Goal: Information Seeking & Learning: Compare options

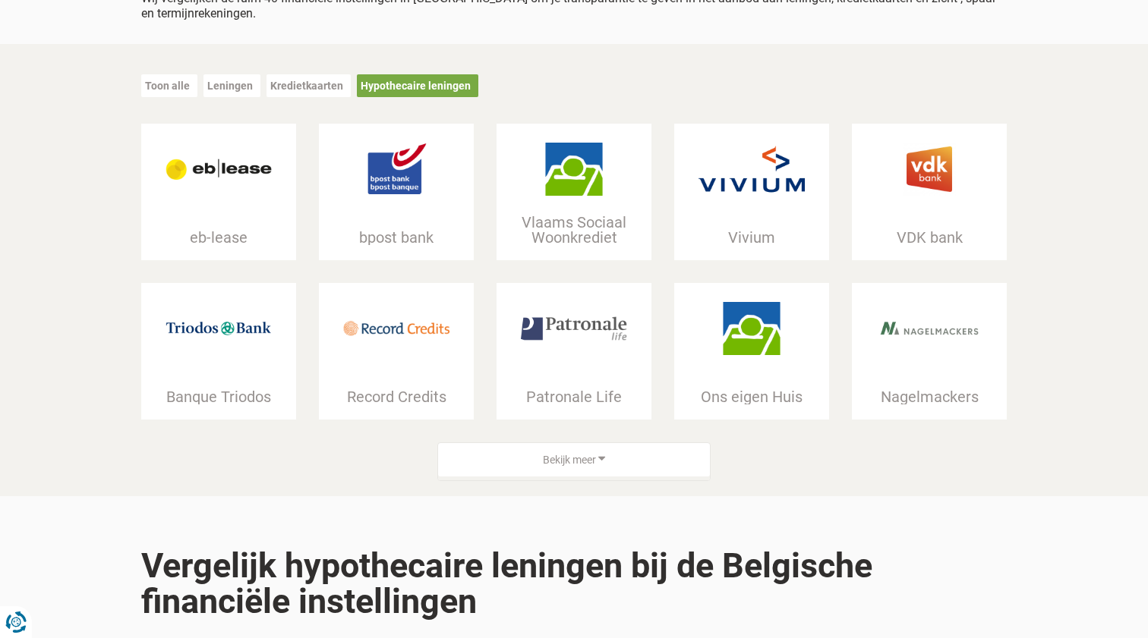
scroll to position [224, 0]
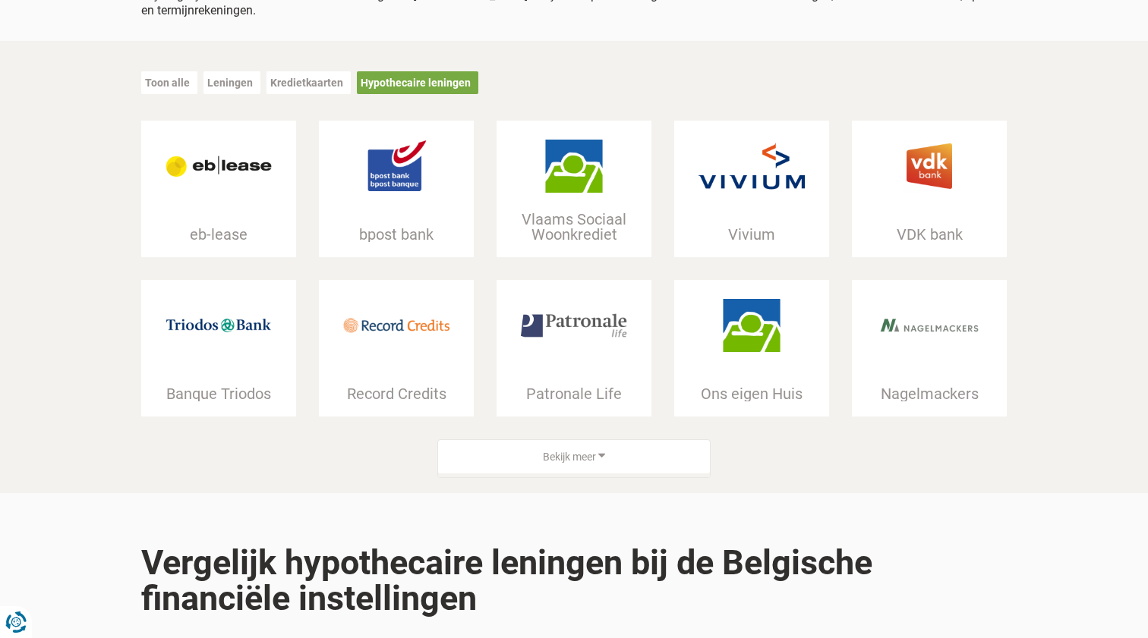
click at [605, 453] on icon at bounding box center [601, 455] width 7 height 12
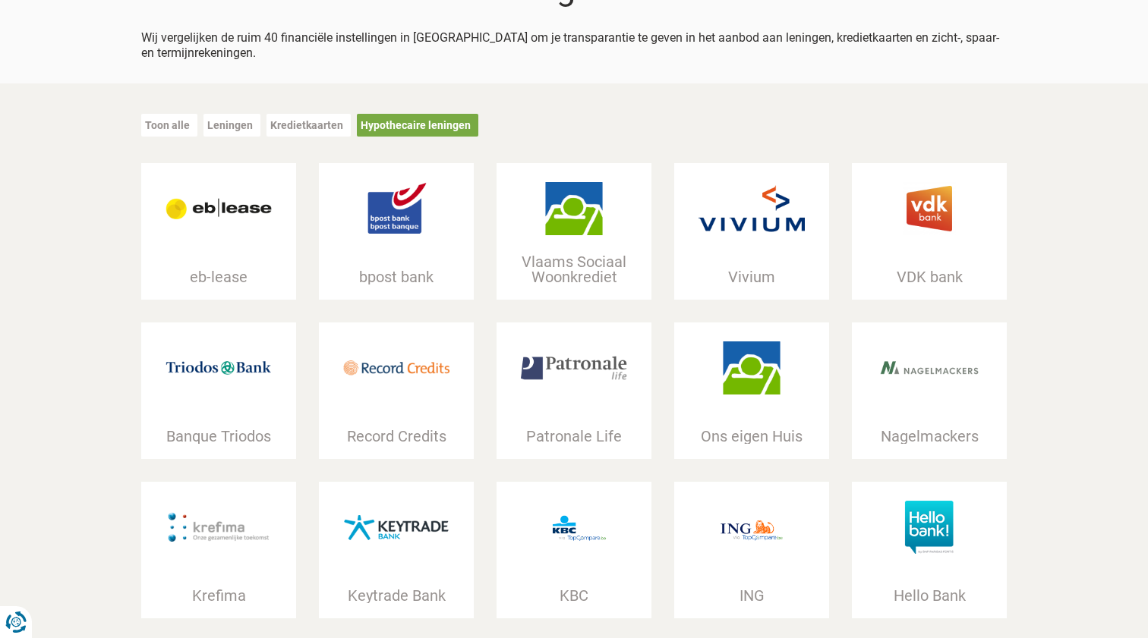
scroll to position [181, 0]
click at [292, 116] on div "Kredietkaarten" at bounding box center [308, 125] width 84 height 23
click at [295, 112] on div "Toon alle Leningen Kredietkaarten Hypothecaire leningen" at bounding box center [573, 131] width 865 height 65
click at [298, 125] on link "Kredietkaarten" at bounding box center [306, 125] width 73 height 12
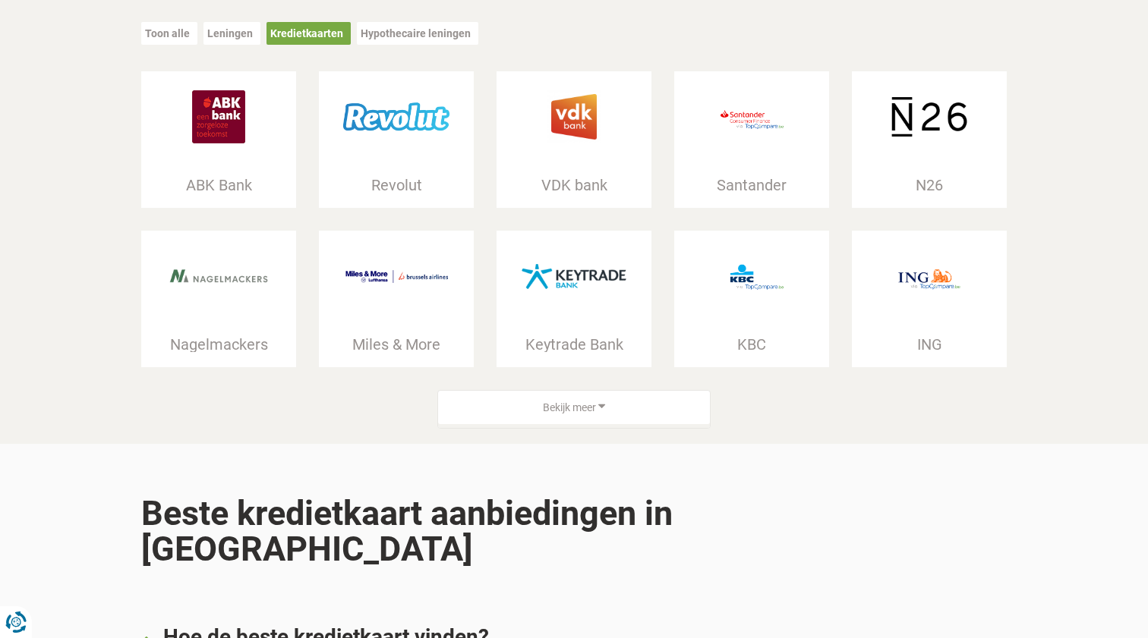
scroll to position [276, 0]
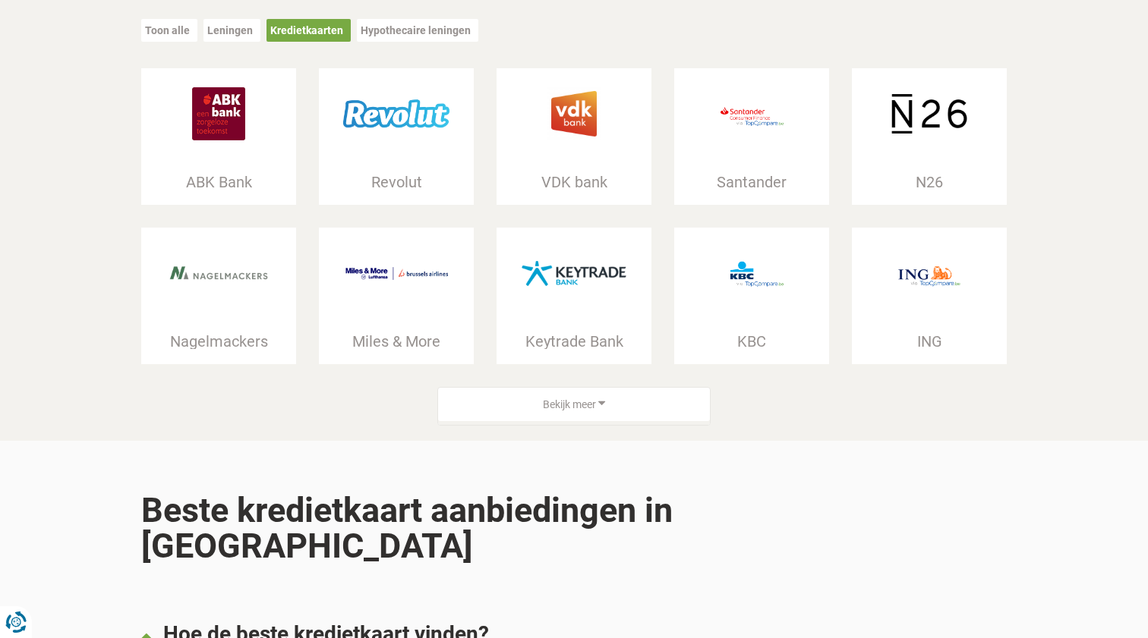
click at [591, 411] on div "Bekijk meer" at bounding box center [574, 405] width 272 height 34
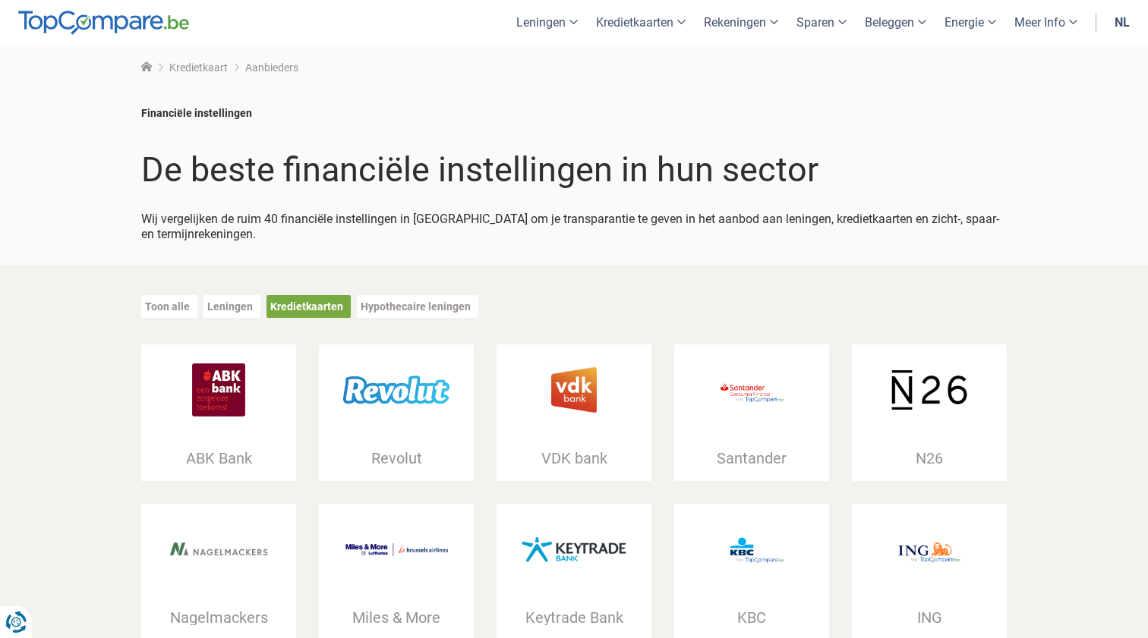
scroll to position [0, 0]
click at [405, 305] on link "Hypothecaire leningen" at bounding box center [416, 307] width 110 height 12
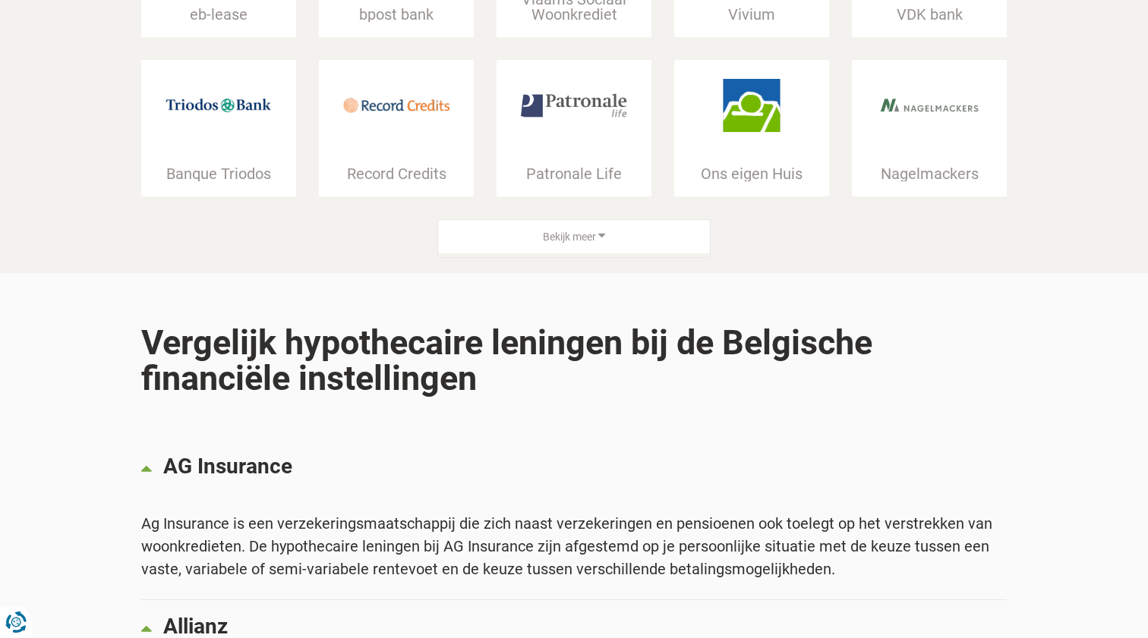
scroll to position [433, 0]
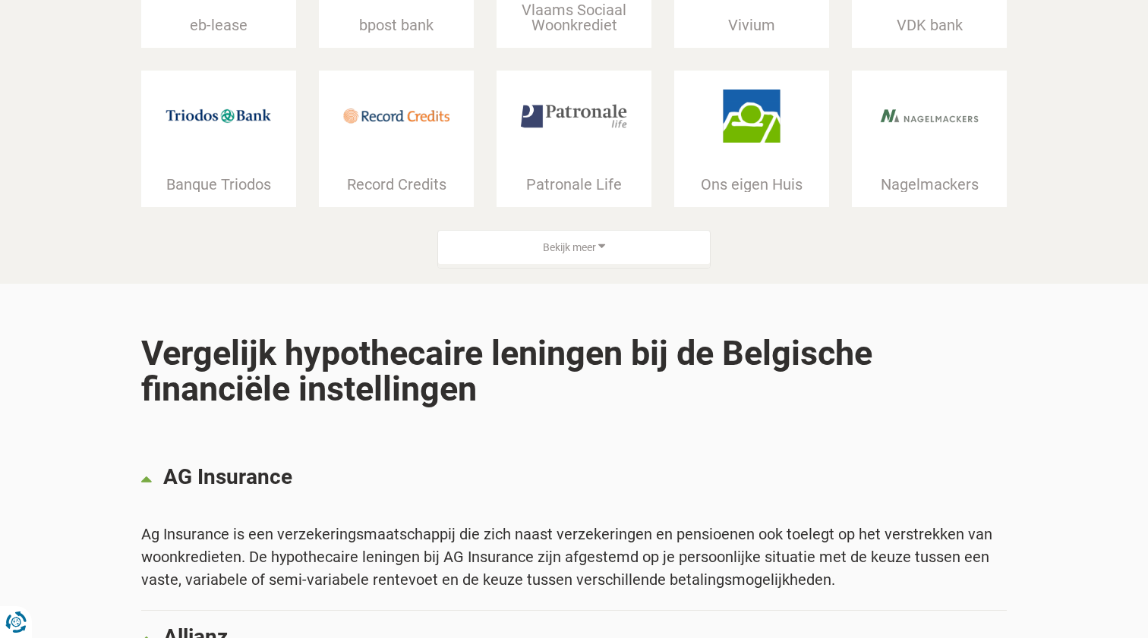
click at [580, 244] on span "Bekijk meer" at bounding box center [569, 248] width 53 height 15
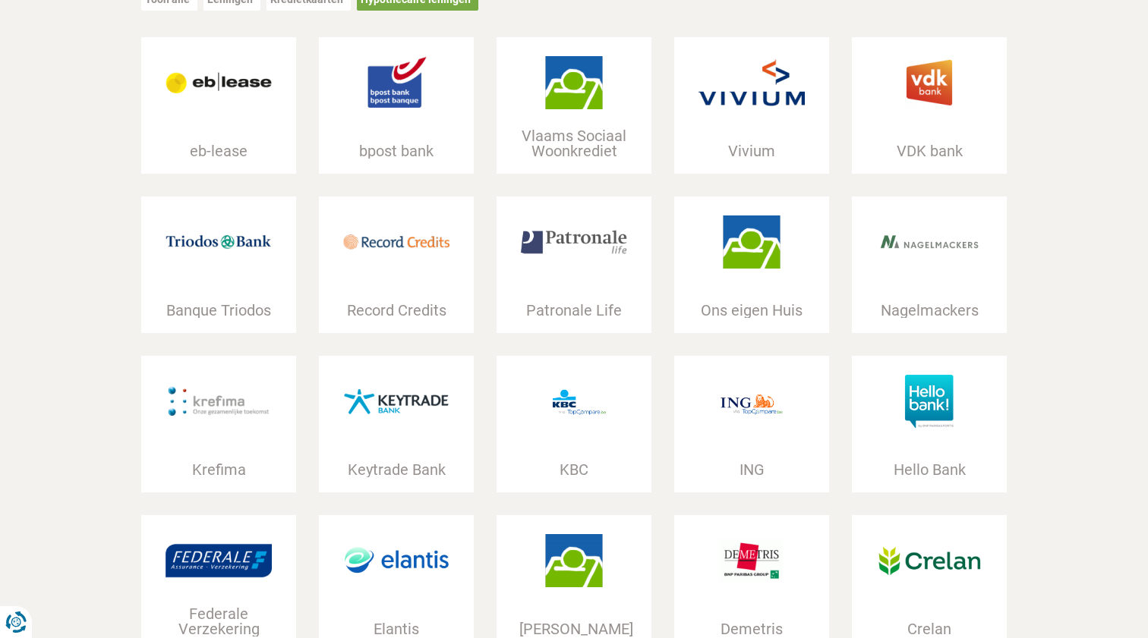
scroll to position [330, 0]
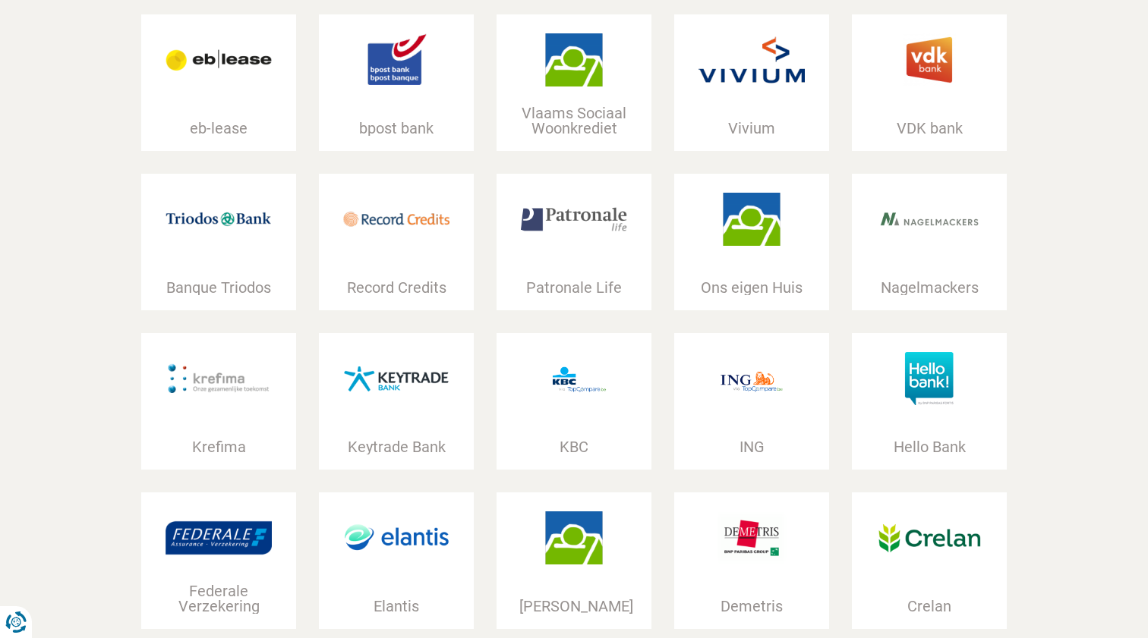
click at [220, 241] on img at bounding box center [218, 219] width 106 height 53
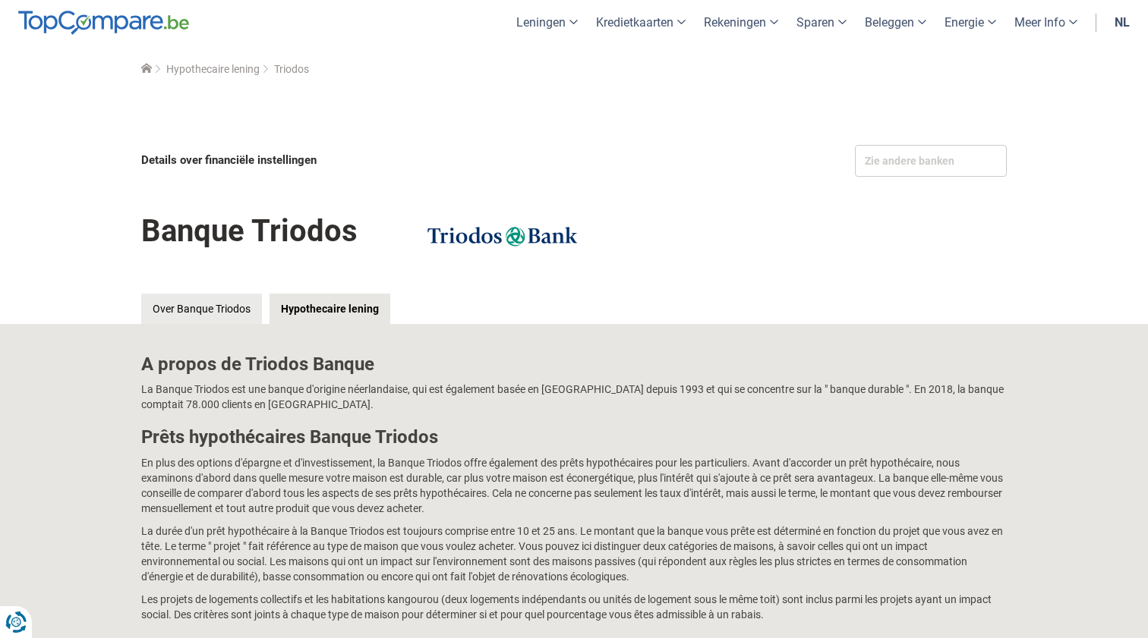
click at [1121, 22] on link "nl" at bounding box center [1121, 22] width 33 height 45
click at [1121, 25] on link "fr" at bounding box center [1122, 22] width 33 height 45
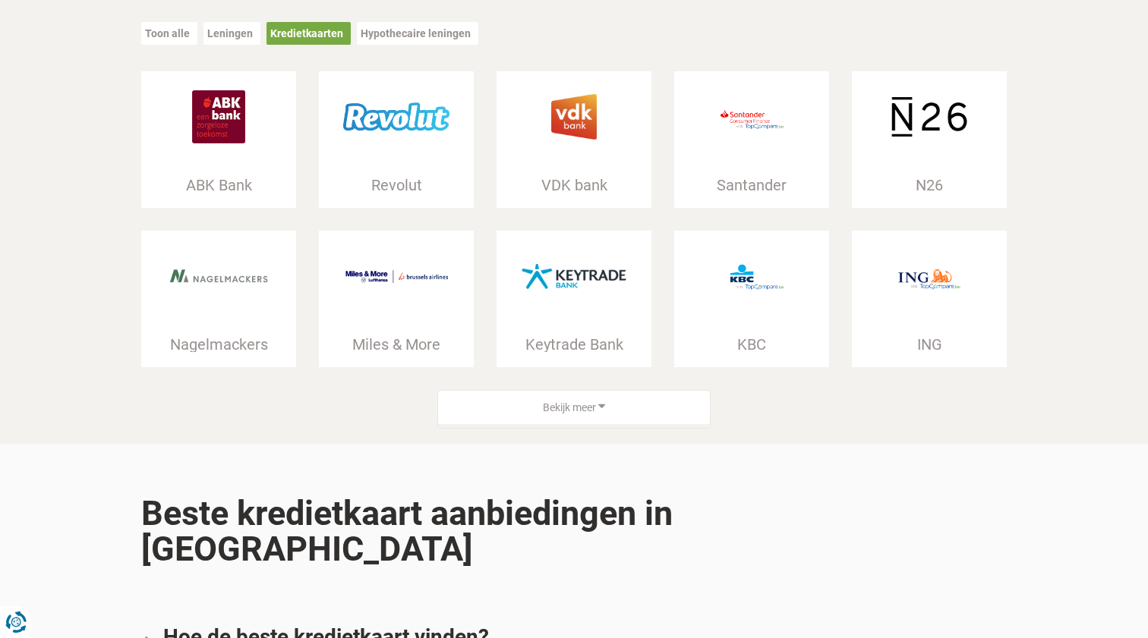
scroll to position [277, 0]
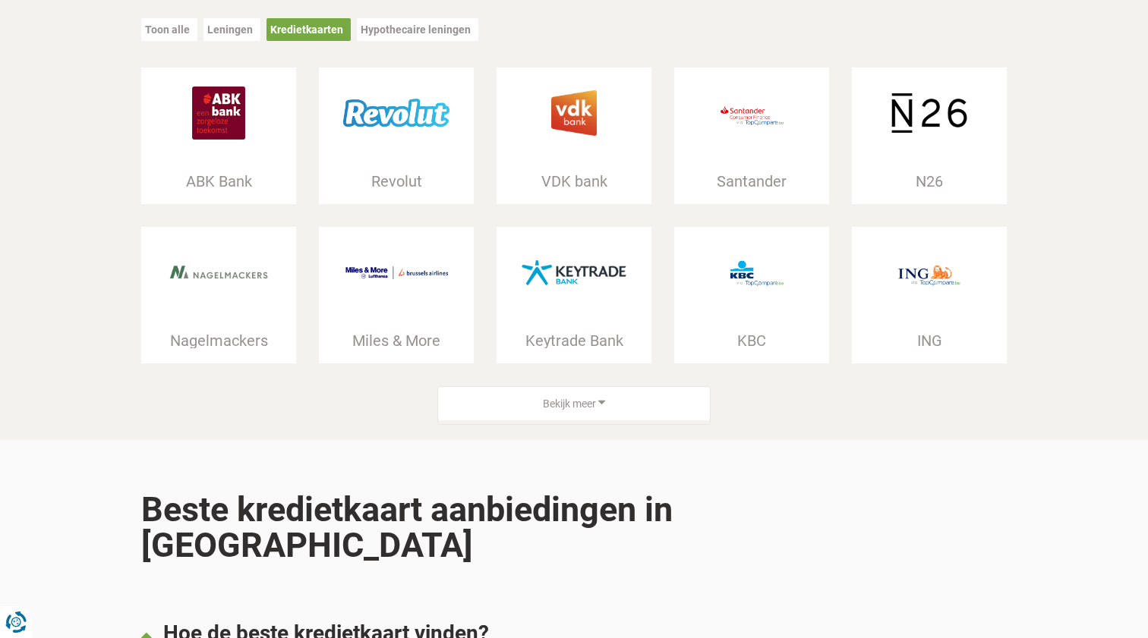
click at [584, 416] on div "Bekijk meer" at bounding box center [574, 404] width 272 height 34
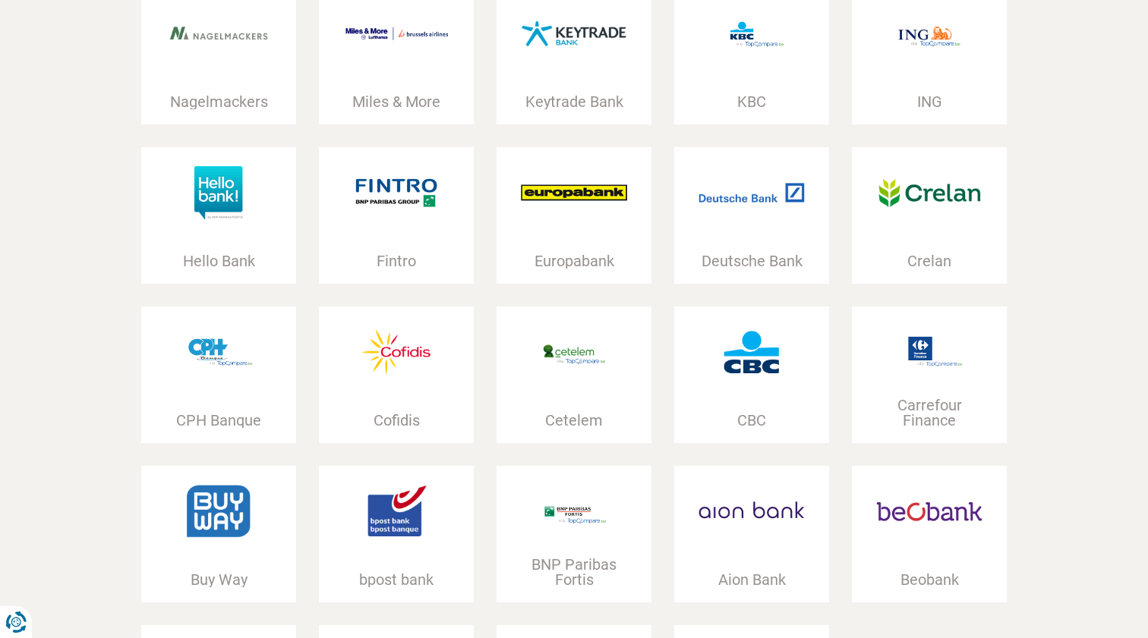
scroll to position [489, 0]
